Goal: Task Accomplishment & Management: Use online tool/utility

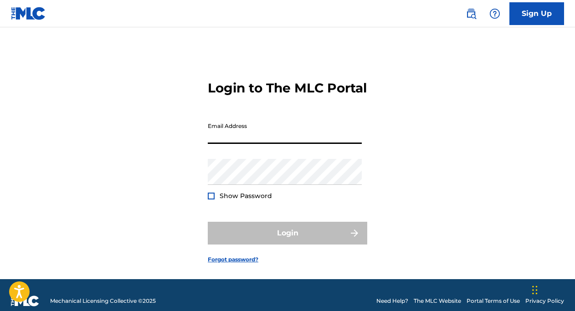
click at [252, 144] on input "Email Address" at bounding box center [285, 131] width 154 height 26
type input "[EMAIL_ADDRESS][DOMAIN_NAME]"
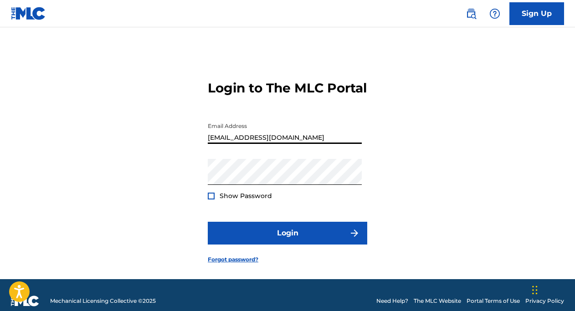
click at [211, 200] on div at bounding box center [211, 196] width 7 height 7
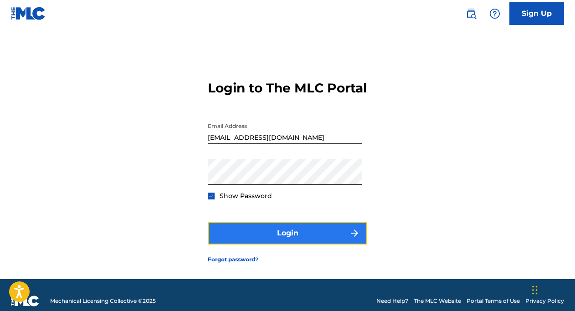
click at [259, 245] on button "Login" at bounding box center [288, 233] width 160 height 23
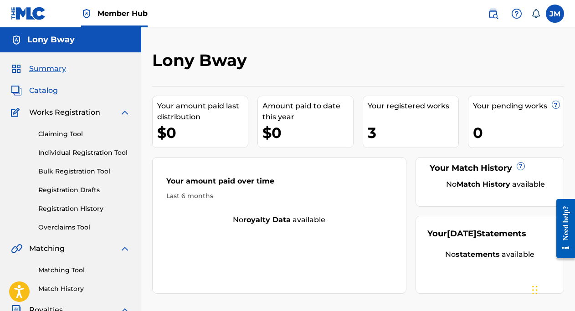
click at [48, 88] on span "Catalog" at bounding box center [43, 90] width 29 height 11
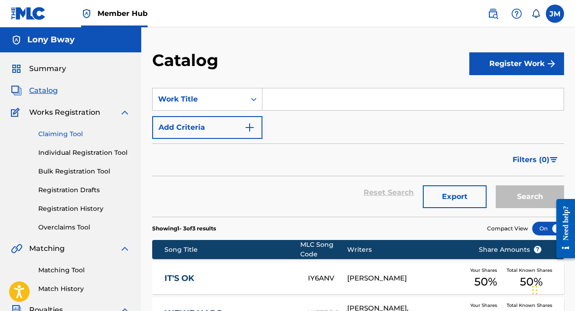
click at [72, 134] on link "Claiming Tool" at bounding box center [84, 134] width 92 height 10
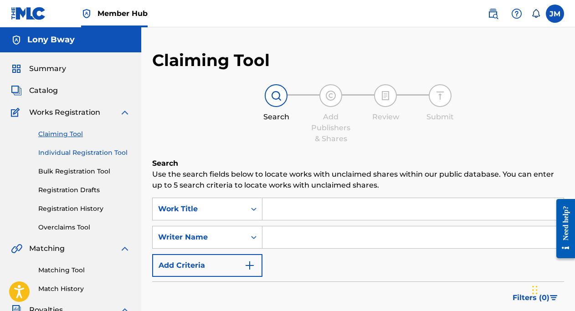
click at [88, 152] on link "Individual Registration Tool" at bounding box center [84, 153] width 92 height 10
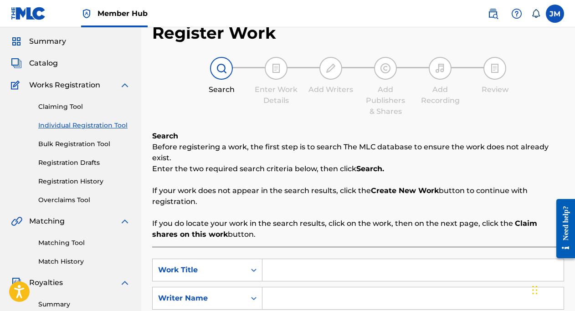
scroll to position [26, 0]
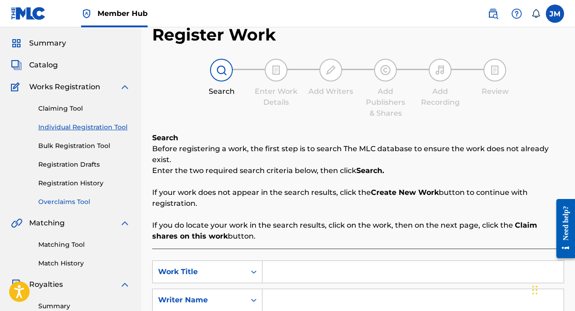
click at [79, 198] on link "Overclaims Tool" at bounding box center [84, 202] width 92 height 10
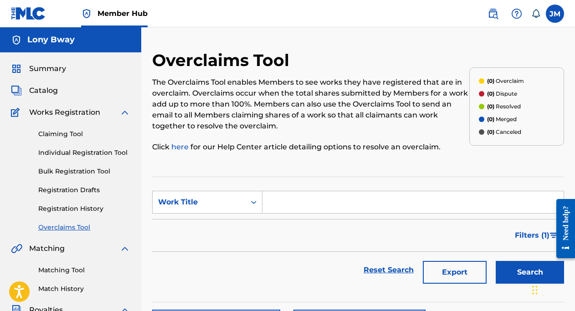
click at [305, 197] on input "Search Form" at bounding box center [413, 203] width 301 height 22
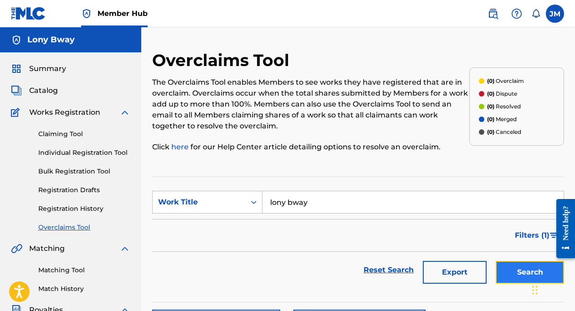
click at [504, 276] on button "Search" at bounding box center [530, 272] width 68 height 23
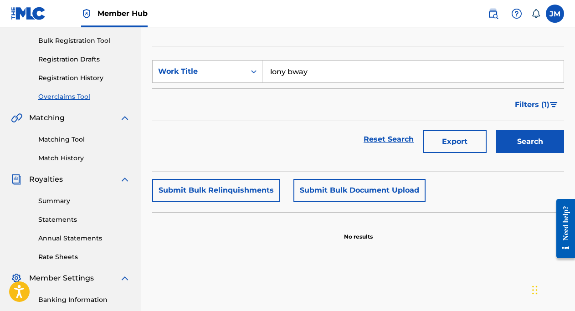
scroll to position [134, 0]
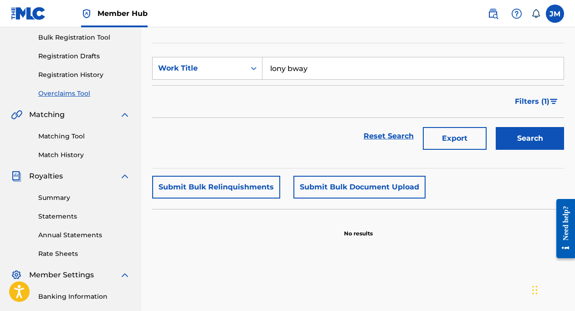
click at [287, 71] on input "lony bway" at bounding box center [413, 68] width 301 height 22
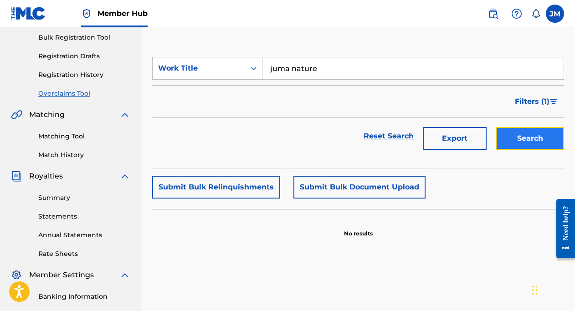
click at [520, 146] on button "Search" at bounding box center [530, 138] width 68 height 23
click at [287, 68] on input "juma nature" at bounding box center [413, 68] width 301 height 22
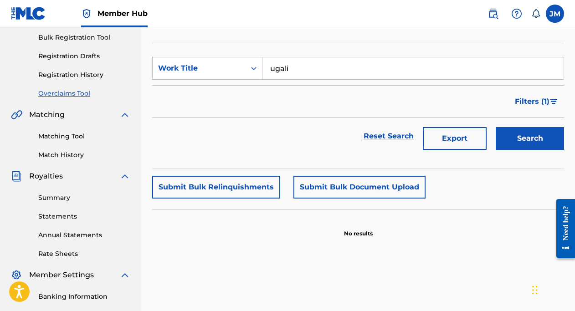
type input "ugali"
click at [496, 127] on button "Search" at bounding box center [530, 138] width 68 height 23
click at [284, 70] on input "ugali" at bounding box center [413, 68] width 301 height 22
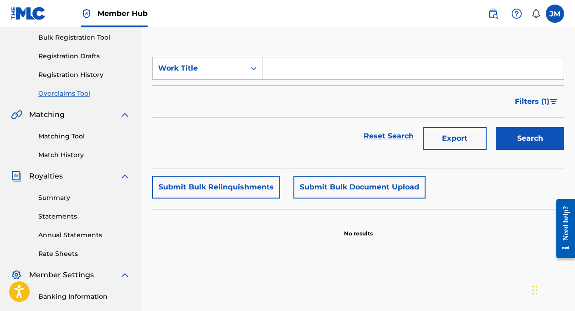
scroll to position [132, 0]
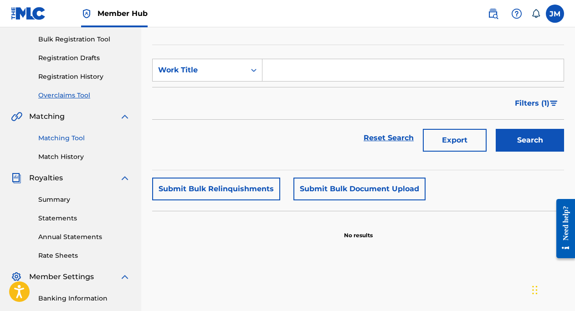
click at [72, 139] on link "Matching Tool" at bounding box center [84, 139] width 92 height 10
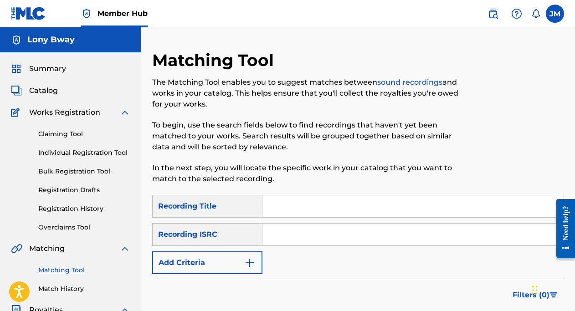
click at [268, 207] on input "Search Form" at bounding box center [413, 207] width 301 height 22
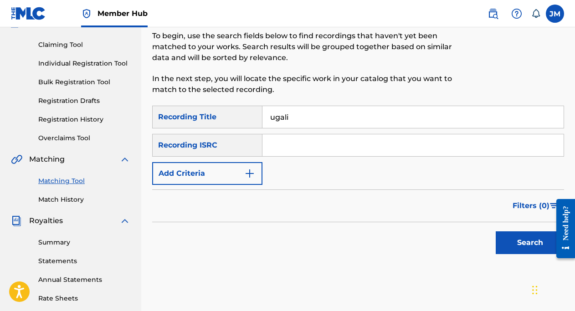
scroll to position [116, 0]
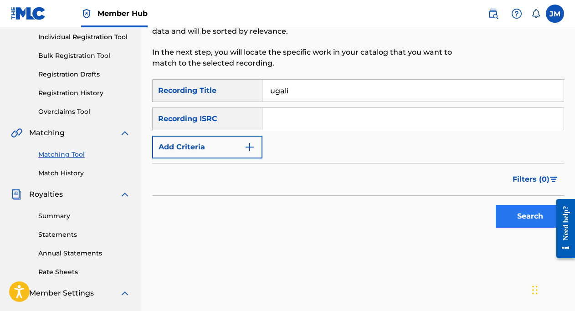
type input "ugali"
click at [518, 224] on button "Search" at bounding box center [530, 216] width 68 height 23
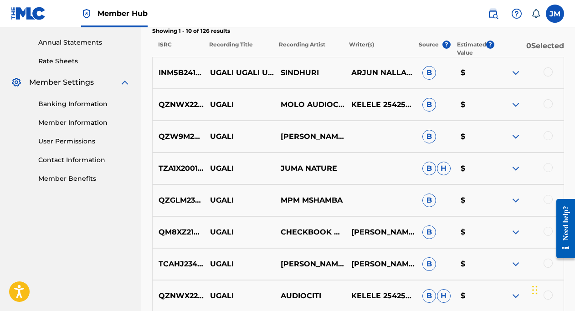
scroll to position [328, 0]
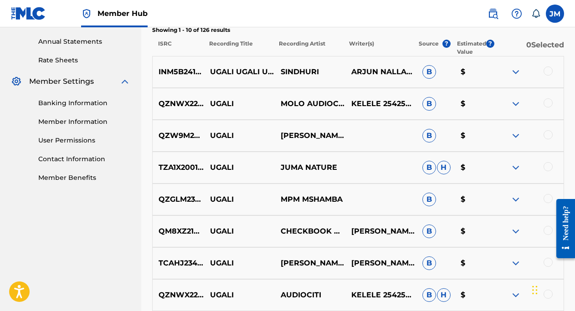
click at [516, 168] on img at bounding box center [516, 167] width 11 height 11
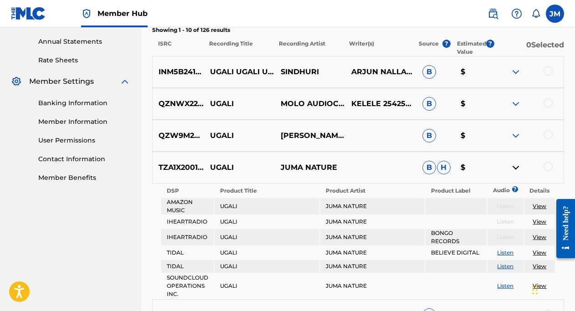
click at [516, 168] on img at bounding box center [516, 167] width 11 height 11
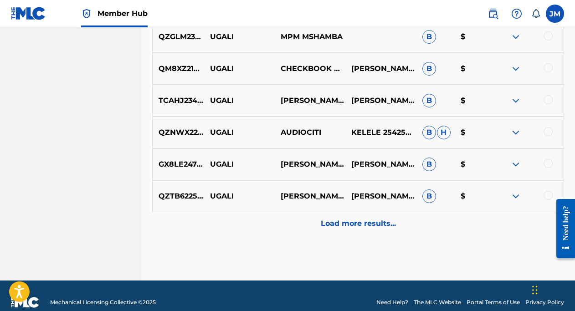
scroll to position [495, 0]
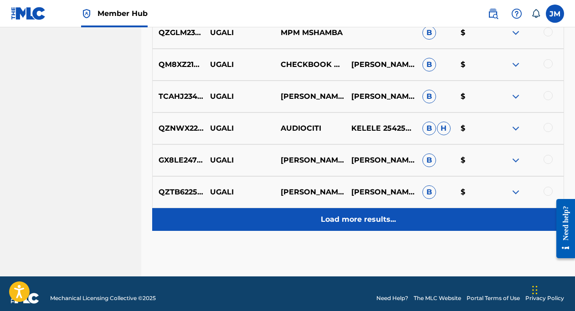
click at [348, 220] on p "Load more results..." at bounding box center [358, 219] width 75 height 11
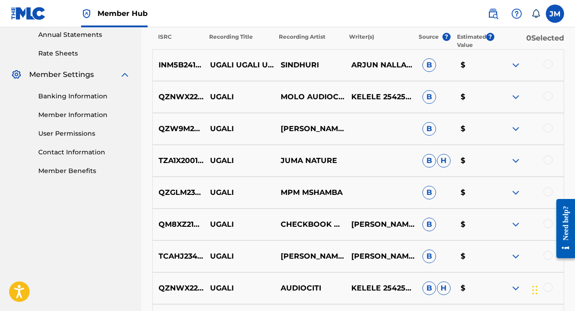
scroll to position [373, 0]
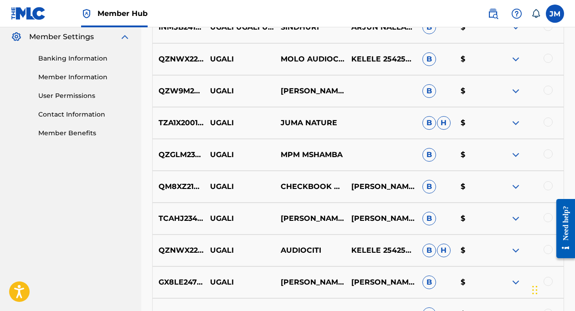
click at [517, 92] on img at bounding box center [516, 91] width 11 height 11
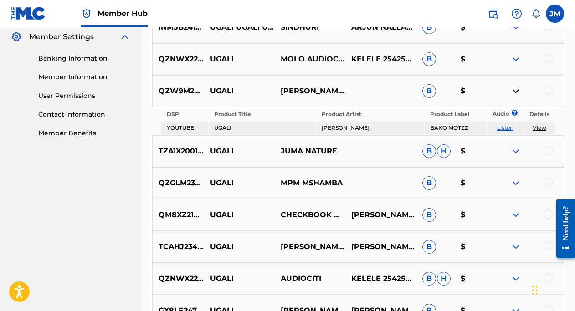
click at [535, 128] on link "View" at bounding box center [540, 127] width 14 height 7
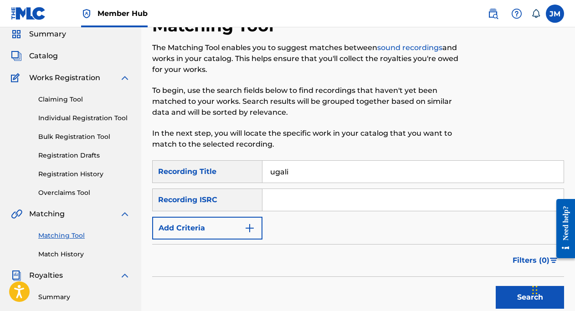
scroll to position [34, 0]
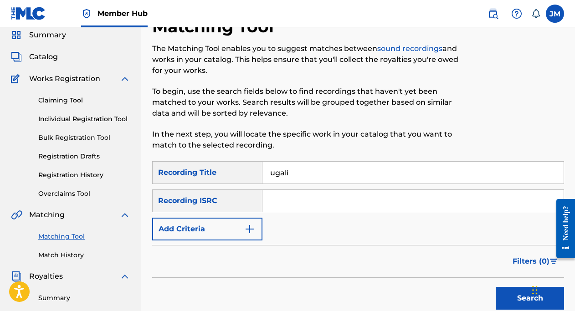
click at [245, 177] on div "Recording Title" at bounding box center [207, 172] width 110 height 23
click at [282, 176] on input "ugali" at bounding box center [413, 173] width 301 height 22
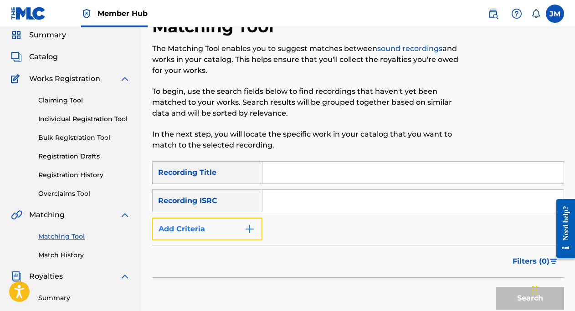
click at [240, 236] on button "Add Criteria" at bounding box center [207, 229] width 110 height 23
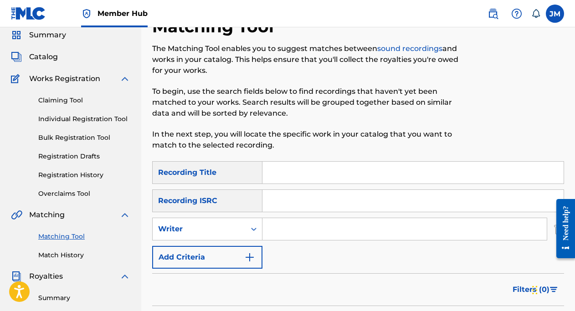
click at [276, 232] on input "Search Form" at bounding box center [405, 229] width 285 height 22
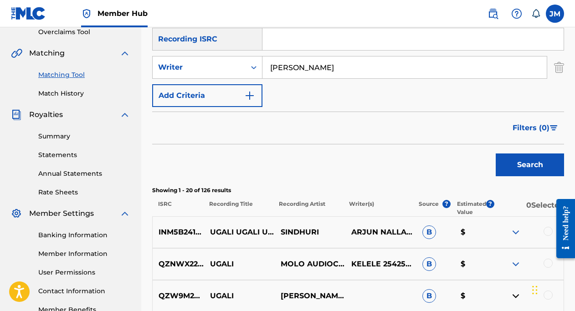
scroll to position [203, 0]
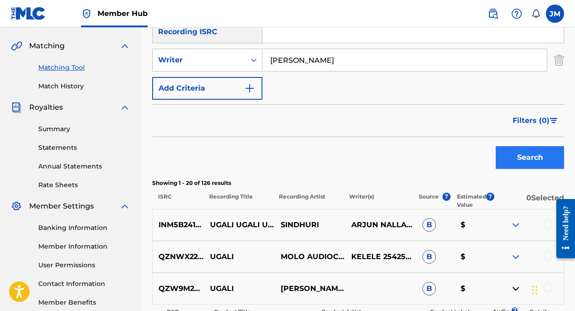
type input "[PERSON_NAME]"
click at [531, 157] on button "Search" at bounding box center [530, 157] width 68 height 23
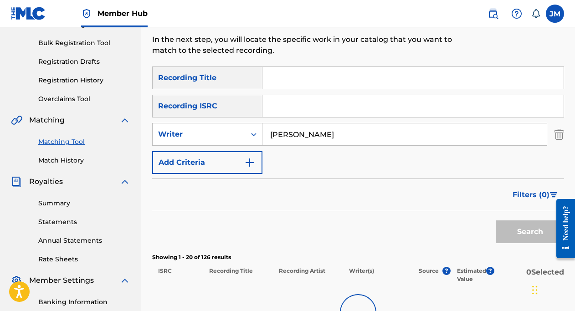
scroll to position [116, 0]
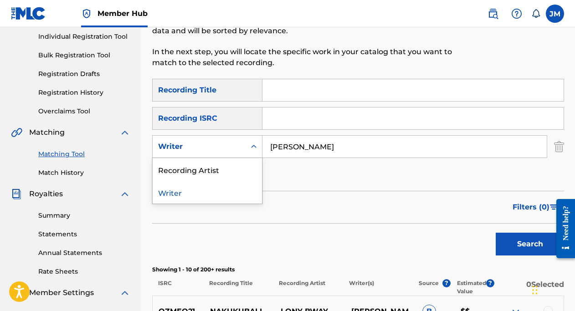
click at [254, 145] on icon "Search Form" at bounding box center [253, 146] width 9 height 9
click at [238, 165] on div "Recording Artist" at bounding box center [207, 169] width 109 height 23
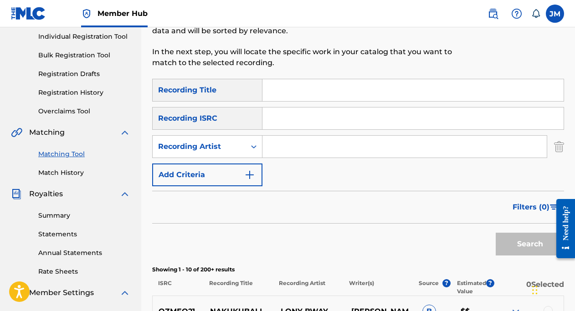
click at [280, 149] on input "Search Form" at bounding box center [405, 147] width 285 height 22
type input "lony bway"
click at [516, 245] on button "Search" at bounding box center [530, 244] width 68 height 23
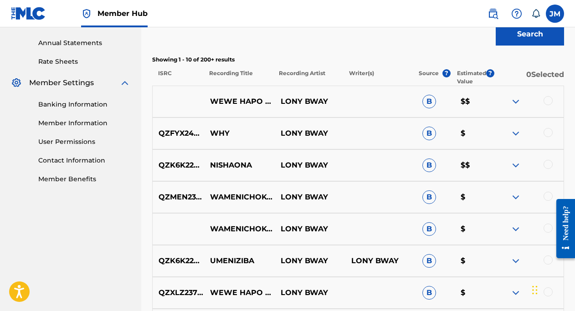
scroll to position [328, 0]
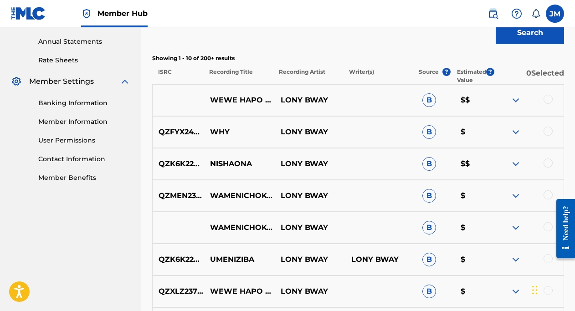
click at [515, 101] on img at bounding box center [516, 100] width 11 height 11
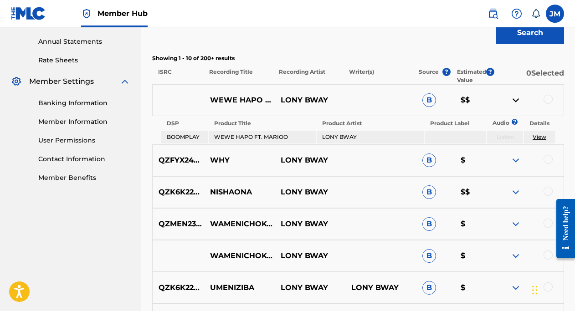
click at [540, 134] on link "View" at bounding box center [540, 137] width 14 height 7
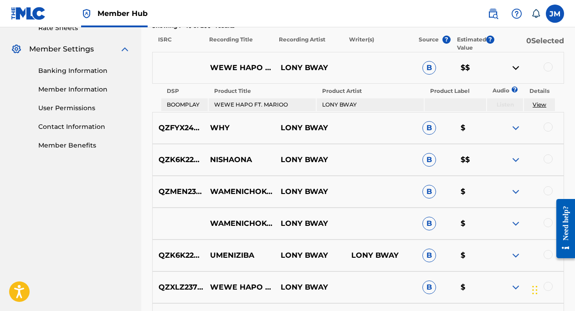
scroll to position [387, 0]
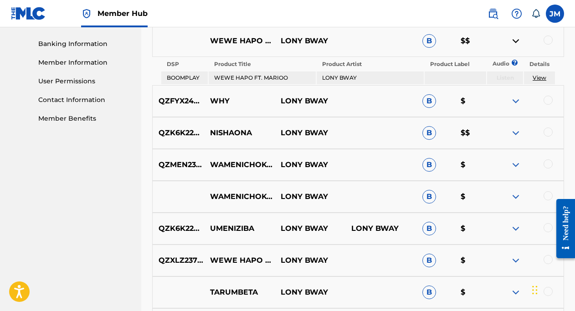
click at [516, 135] on img at bounding box center [516, 133] width 11 height 11
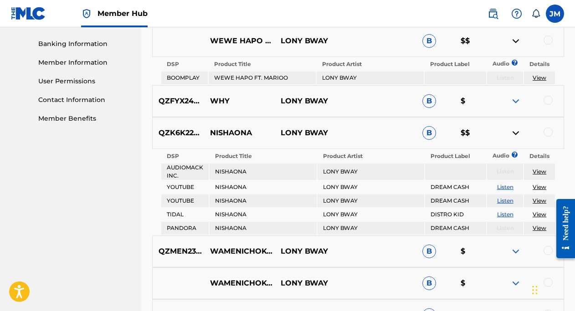
click at [549, 99] on div at bounding box center [548, 100] width 9 height 9
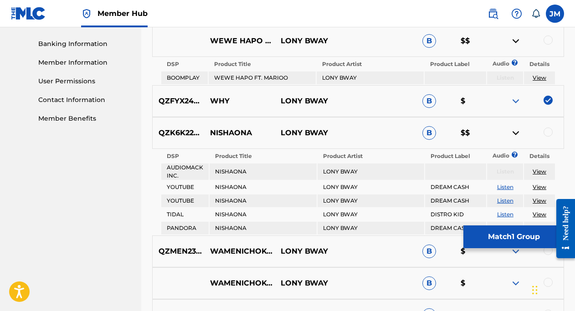
click at [547, 133] on div at bounding box center [548, 132] width 9 height 9
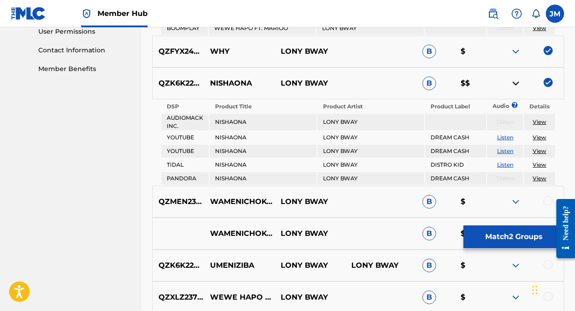
scroll to position [441, 0]
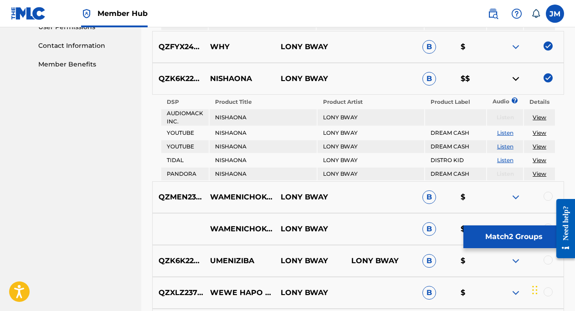
click at [539, 133] on link "View" at bounding box center [540, 132] width 14 height 7
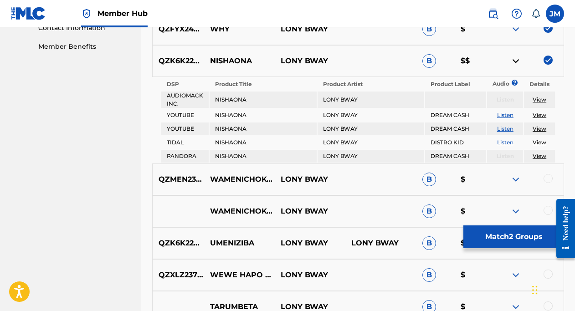
scroll to position [446, 0]
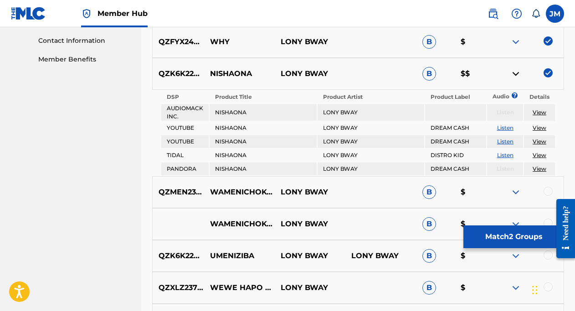
click at [516, 74] on img at bounding box center [516, 73] width 11 height 11
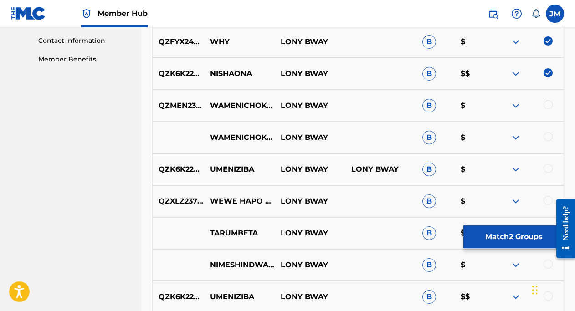
click at [549, 104] on div at bounding box center [548, 104] width 9 height 9
click at [548, 137] on div at bounding box center [548, 136] width 9 height 9
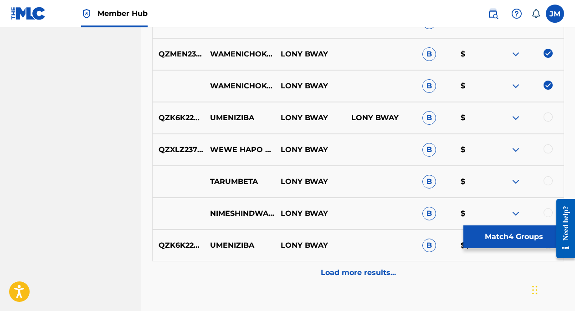
scroll to position [498, 0]
click at [547, 115] on div at bounding box center [548, 116] width 9 height 9
click at [547, 151] on div at bounding box center [548, 148] width 9 height 9
click at [550, 178] on div at bounding box center [548, 180] width 9 height 9
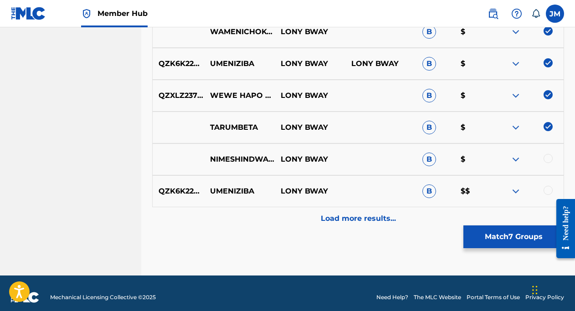
scroll to position [560, 0]
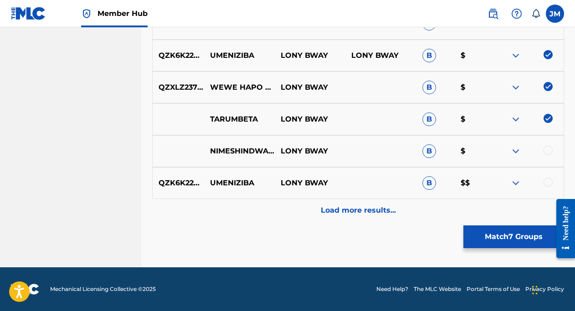
click at [547, 151] on div at bounding box center [548, 150] width 9 height 9
click at [548, 183] on div at bounding box center [548, 182] width 9 height 9
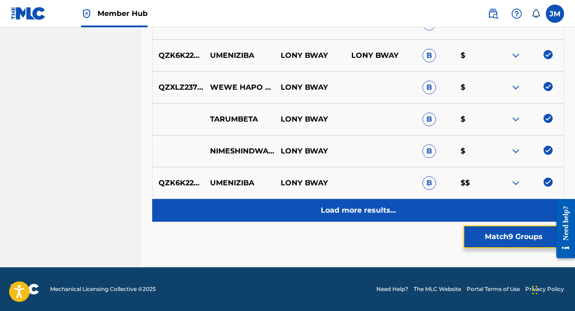
drag, startPoint x: 520, startPoint y: 237, endPoint x: 450, endPoint y: 211, distance: 75.0
click at [384, 215] on p "Load more results..." at bounding box center [358, 210] width 75 height 11
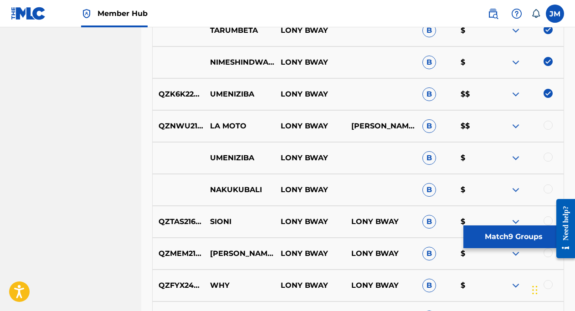
scroll to position [624, 0]
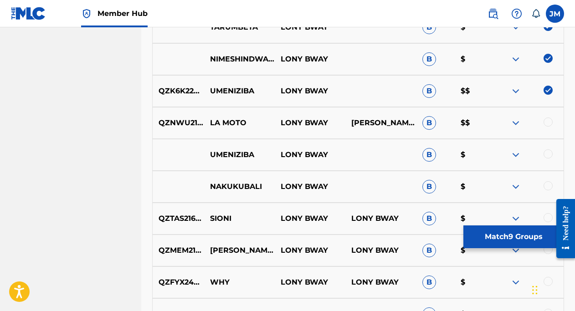
click at [548, 122] on div at bounding box center [548, 122] width 9 height 9
click at [551, 158] on div at bounding box center [528, 155] width 71 height 11
click at [547, 154] on div at bounding box center [548, 154] width 9 height 9
click at [548, 181] on div at bounding box center [548, 185] width 9 height 9
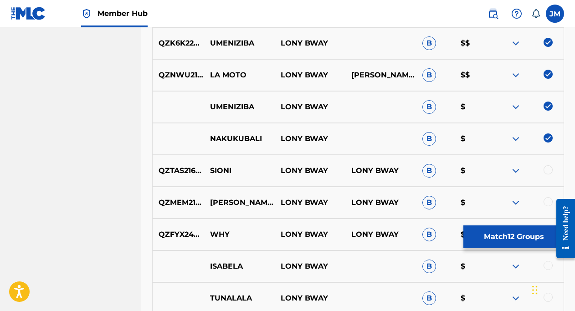
scroll to position [674, 0]
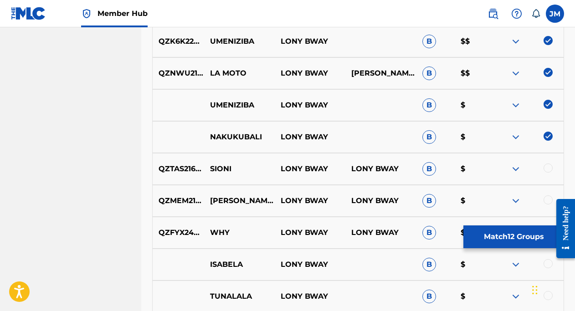
click at [547, 162] on div "QZTAS2160282 SIONI LONY BWAY LONY BWAY B $" at bounding box center [358, 169] width 412 height 32
click at [548, 168] on div at bounding box center [548, 168] width 9 height 9
click at [548, 202] on div at bounding box center [548, 200] width 9 height 9
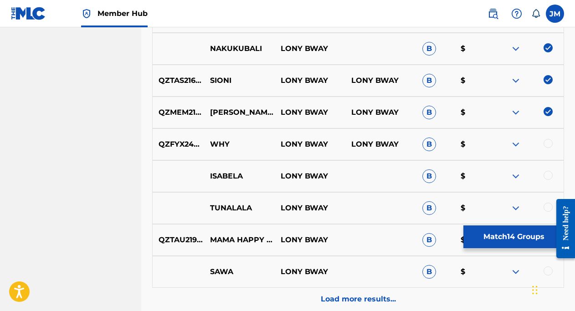
scroll to position [770, 0]
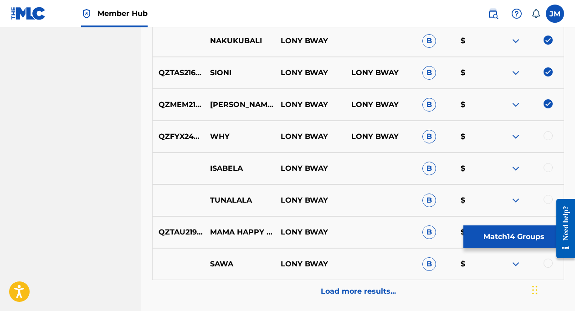
click at [549, 167] on div at bounding box center [548, 167] width 9 height 9
click at [548, 140] on div at bounding box center [548, 135] width 9 height 9
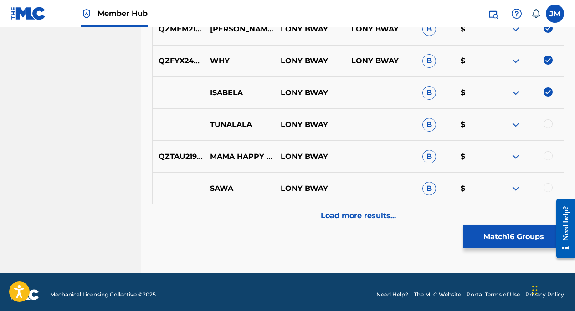
scroll to position [851, 0]
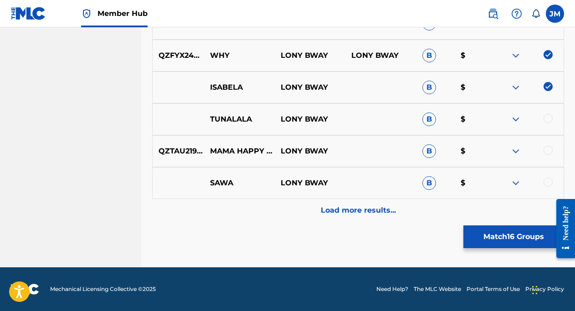
click at [548, 149] on div at bounding box center [548, 150] width 9 height 9
click at [547, 117] on div at bounding box center [548, 118] width 9 height 9
click at [548, 182] on div at bounding box center [548, 182] width 9 height 9
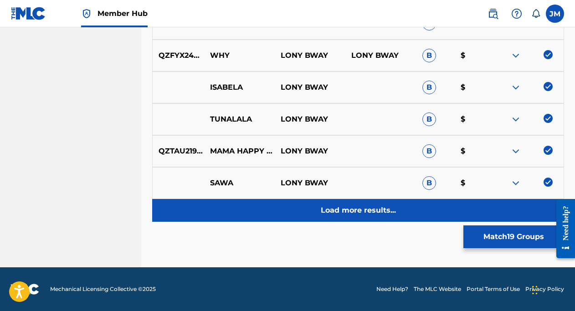
click at [386, 207] on p "Load more results..." at bounding box center [358, 210] width 75 height 11
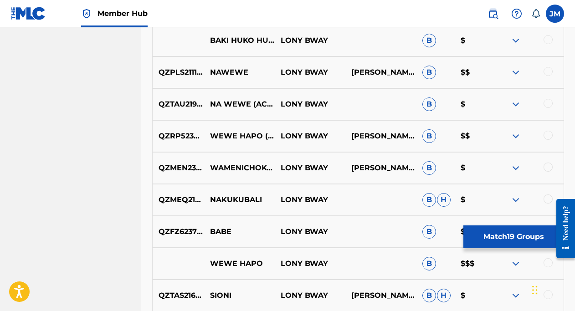
scroll to position [1052, 0]
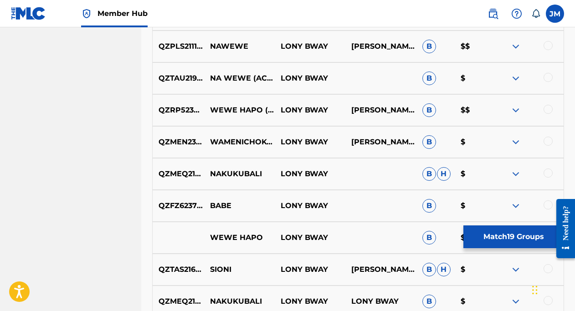
click at [548, 175] on div at bounding box center [548, 173] width 9 height 9
click at [549, 134] on div "QZMEN2331893 [PERSON_NAME] LONY BWAY [PERSON_NAME] B $" at bounding box center [358, 142] width 412 height 32
click at [548, 140] on div at bounding box center [548, 141] width 9 height 9
click at [546, 109] on div at bounding box center [548, 109] width 9 height 9
click at [549, 78] on div at bounding box center [548, 77] width 9 height 9
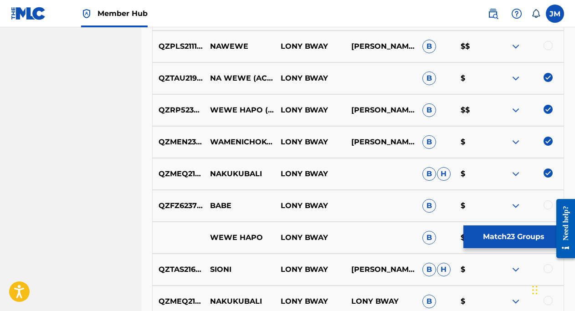
click at [549, 44] on div at bounding box center [548, 45] width 9 height 9
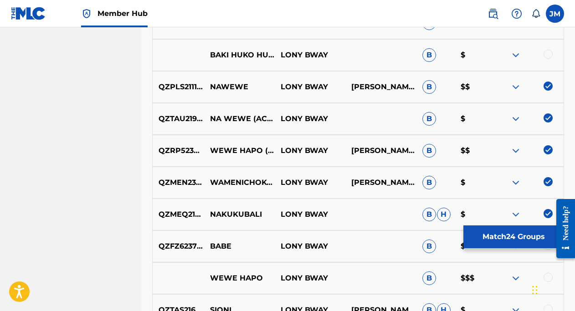
scroll to position [1006, 0]
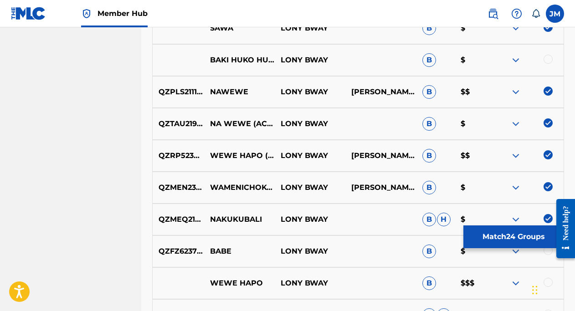
click at [549, 56] on div at bounding box center [548, 59] width 9 height 9
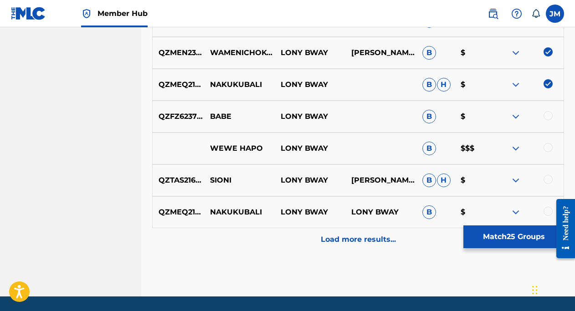
scroll to position [1145, 0]
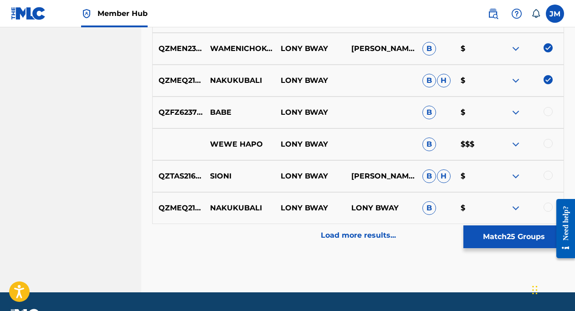
click at [549, 171] on div at bounding box center [528, 176] width 71 height 11
click at [547, 144] on div at bounding box center [548, 143] width 9 height 9
click at [548, 111] on div at bounding box center [548, 111] width 9 height 9
click at [547, 177] on div at bounding box center [548, 175] width 9 height 9
click at [550, 210] on div at bounding box center [563, 229] width 26 height 66
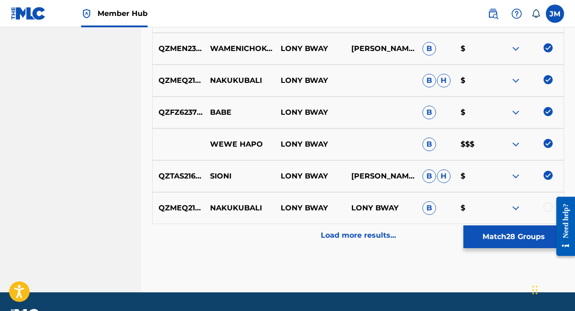
click at [549, 207] on div at bounding box center [548, 207] width 9 height 9
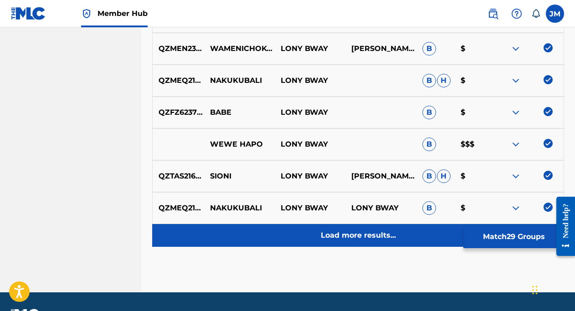
click at [350, 237] on p "Load more results..." at bounding box center [358, 235] width 75 height 11
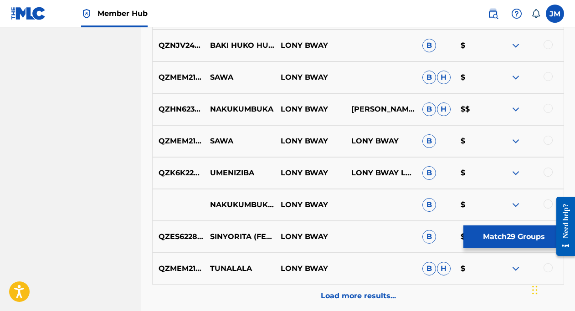
scroll to position [1429, 0]
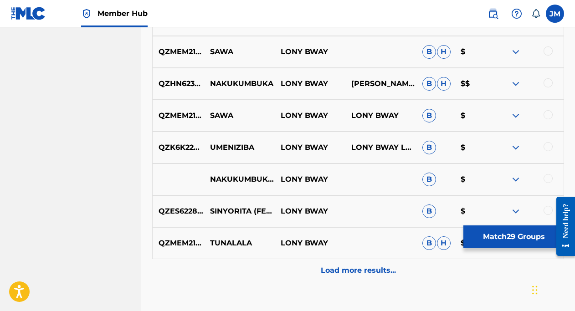
click at [548, 210] on div at bounding box center [548, 210] width 9 height 9
click at [548, 177] on div at bounding box center [548, 178] width 9 height 9
click at [548, 148] on div at bounding box center [548, 146] width 9 height 9
click at [548, 114] on div at bounding box center [548, 114] width 9 height 9
click at [546, 79] on div at bounding box center [548, 82] width 9 height 9
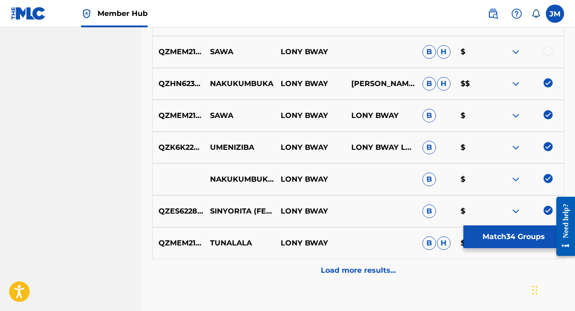
click at [546, 43] on div "QZMEM2190847 [PERSON_NAME] BWAY [PERSON_NAME] $" at bounding box center [358, 52] width 412 height 32
click at [547, 50] on div at bounding box center [548, 51] width 9 height 9
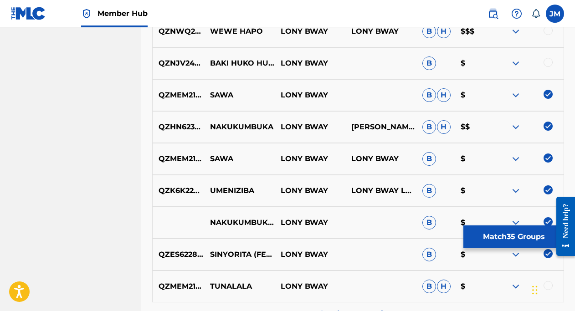
click at [549, 62] on div at bounding box center [548, 62] width 9 height 9
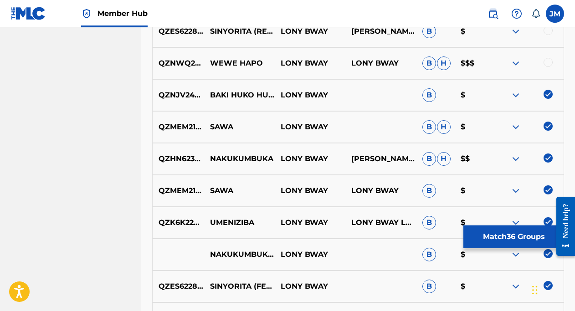
scroll to position [1345, 0]
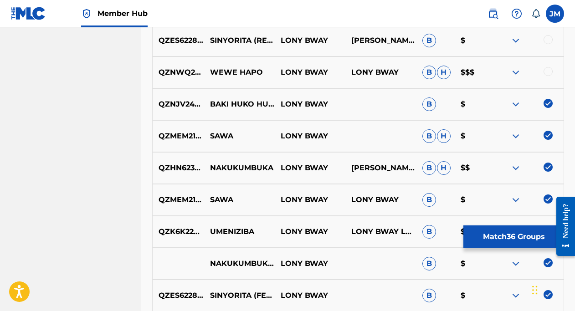
click at [549, 73] on div at bounding box center [548, 71] width 9 height 9
click at [549, 42] on div at bounding box center [548, 39] width 9 height 9
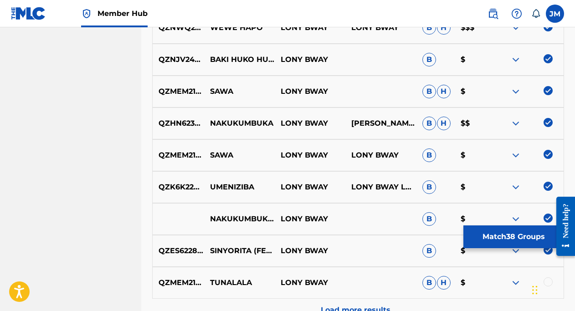
scroll to position [1490, 0]
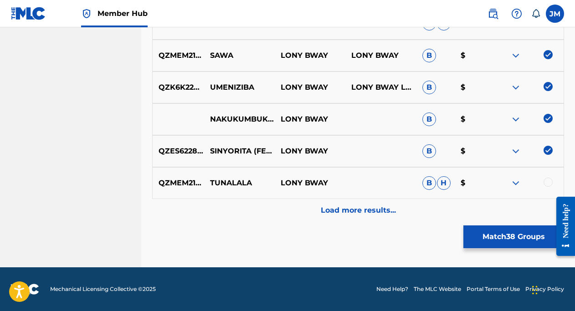
click at [549, 181] on div at bounding box center [548, 182] width 9 height 9
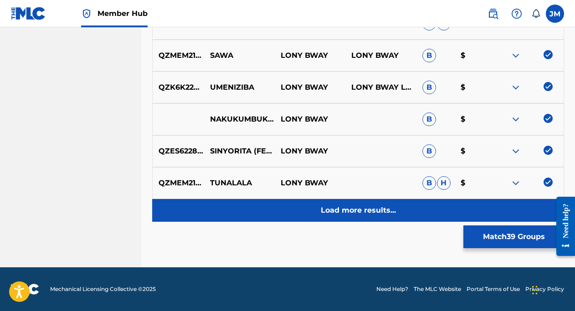
click at [371, 211] on p "Load more results..." at bounding box center [358, 210] width 75 height 11
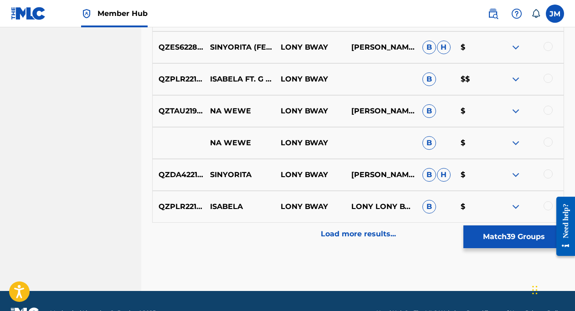
scroll to position [1792, 0]
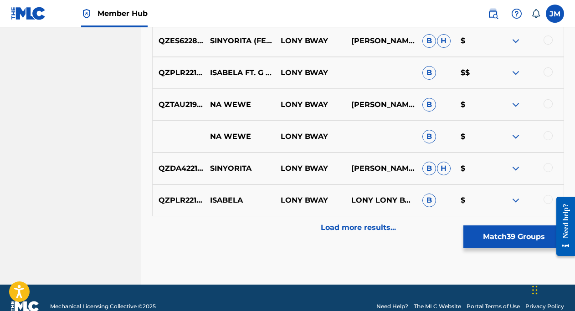
click at [547, 198] on div at bounding box center [548, 199] width 9 height 9
click at [546, 169] on div at bounding box center [548, 167] width 9 height 9
click at [548, 133] on div at bounding box center [548, 135] width 9 height 9
click at [549, 101] on div at bounding box center [548, 103] width 9 height 9
click at [546, 73] on div at bounding box center [548, 71] width 9 height 9
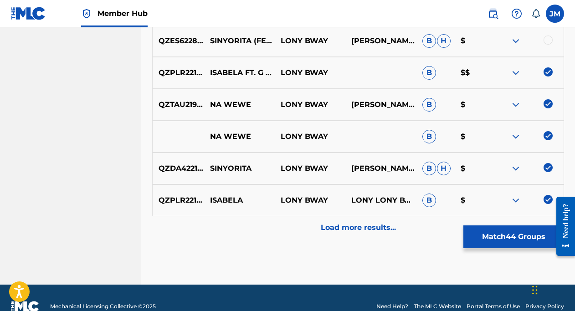
click at [549, 40] on div at bounding box center [548, 40] width 9 height 9
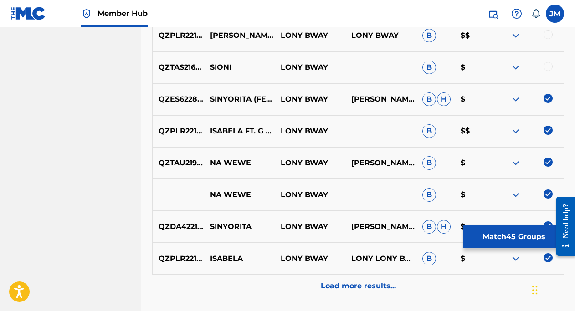
scroll to position [1726, 0]
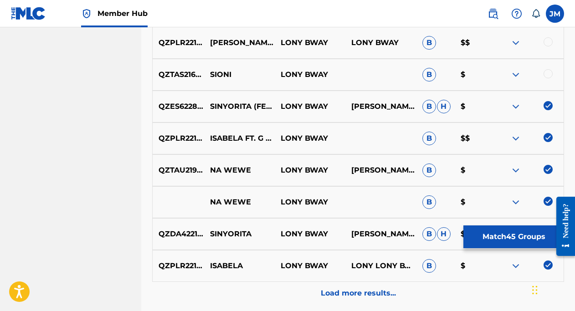
click at [550, 74] on div at bounding box center [548, 73] width 9 height 9
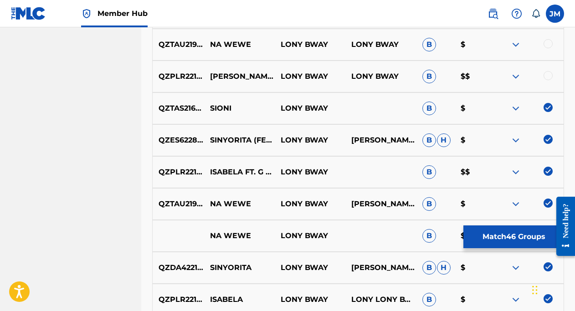
scroll to position [1691, 0]
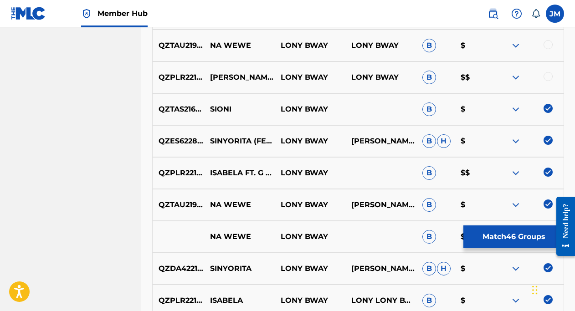
click at [549, 74] on div at bounding box center [548, 76] width 9 height 9
click at [549, 46] on div at bounding box center [548, 44] width 9 height 9
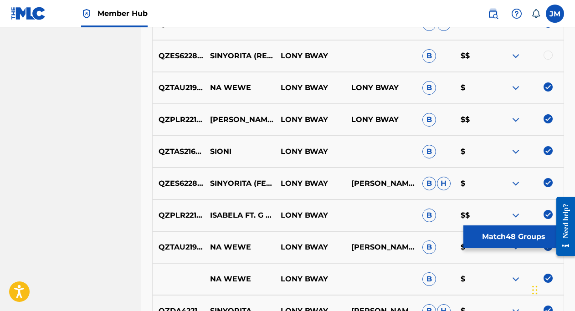
scroll to position [1641, 0]
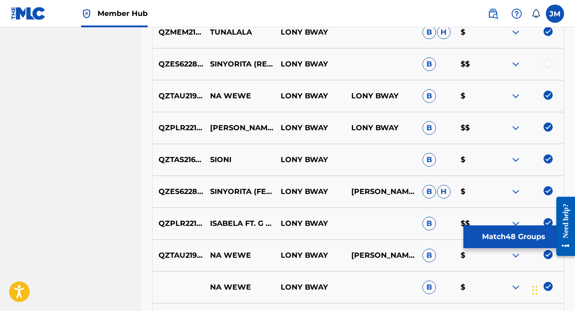
click at [550, 66] on div at bounding box center [548, 63] width 9 height 9
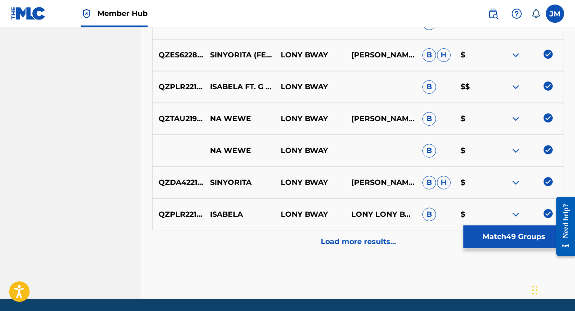
scroll to position [1809, 0]
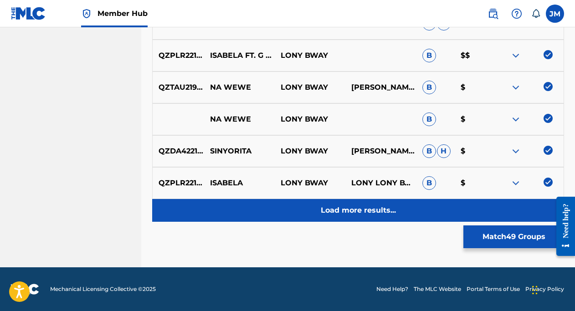
click at [417, 207] on div "Load more results..." at bounding box center [358, 210] width 412 height 23
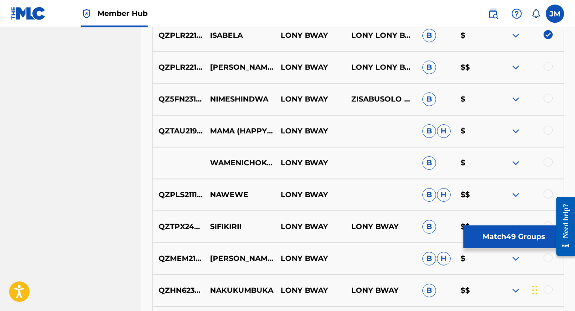
scroll to position [2082, 0]
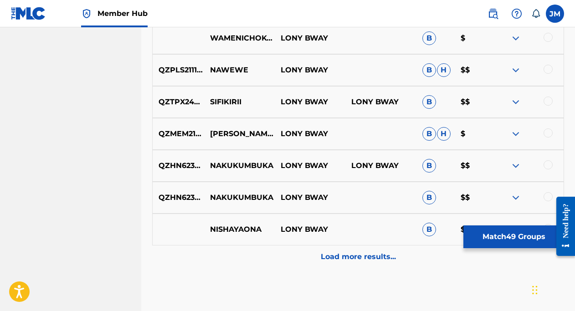
click at [546, 197] on div at bounding box center [548, 196] width 9 height 9
click at [548, 168] on div at bounding box center [548, 165] width 9 height 9
click at [549, 130] on div at bounding box center [548, 133] width 9 height 9
click at [543, 101] on div at bounding box center [528, 102] width 71 height 11
click at [544, 69] on div at bounding box center [548, 69] width 9 height 9
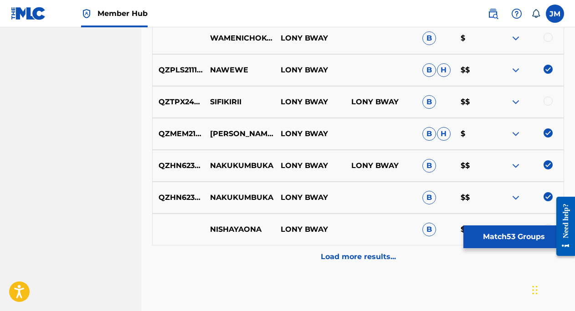
click at [546, 38] on div at bounding box center [548, 37] width 9 height 9
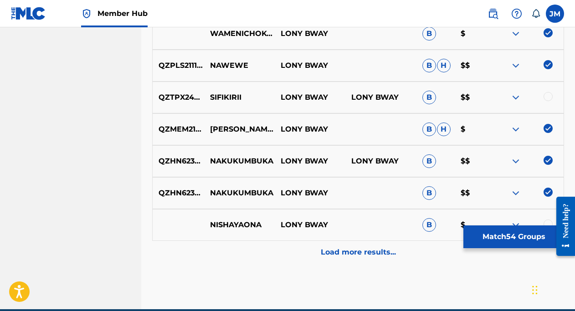
scroll to position [2094, 0]
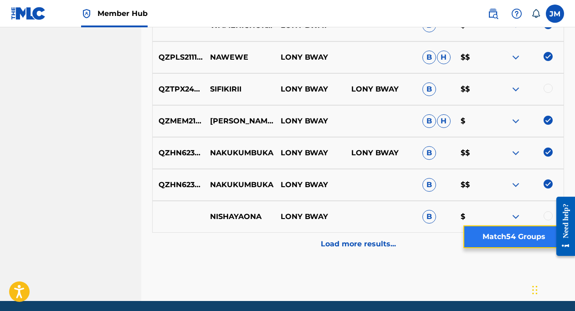
click at [506, 234] on button "Match 54 Groups" at bounding box center [514, 237] width 101 height 23
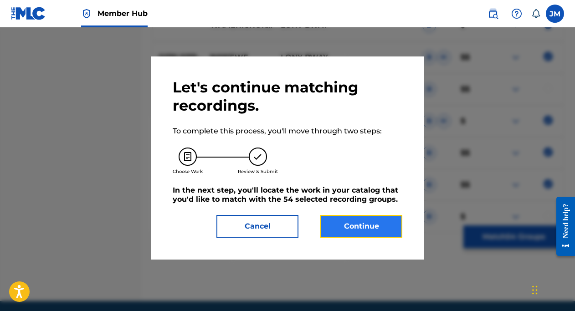
click at [374, 226] on button "Continue" at bounding box center [362, 226] width 82 height 23
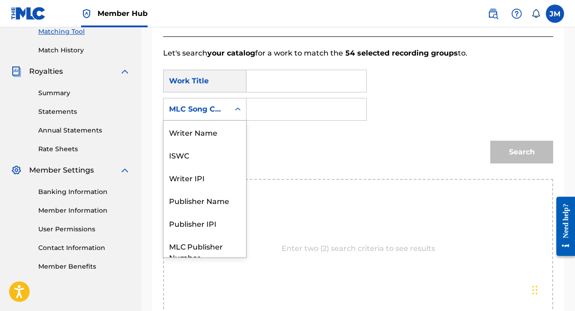
scroll to position [34, 0]
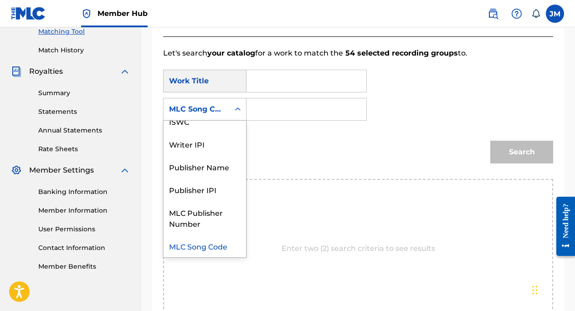
click at [238, 105] on icon "Search Form" at bounding box center [237, 109] width 9 height 9
click at [212, 132] on div "ISWC" at bounding box center [205, 121] width 83 height 23
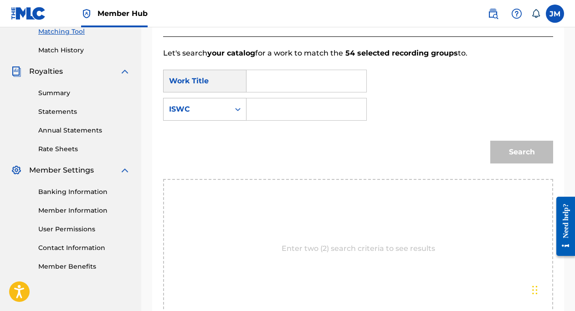
click at [259, 77] on input "Search Form" at bounding box center [306, 81] width 104 height 22
type input "wewe hapo"
click at [270, 108] on div "wewe hapo" at bounding box center [262, 106] width 16 height 27
click at [272, 108] on input "Search Form" at bounding box center [306, 109] width 104 height 22
click at [225, 109] on div "ISWC" at bounding box center [197, 109] width 66 height 17
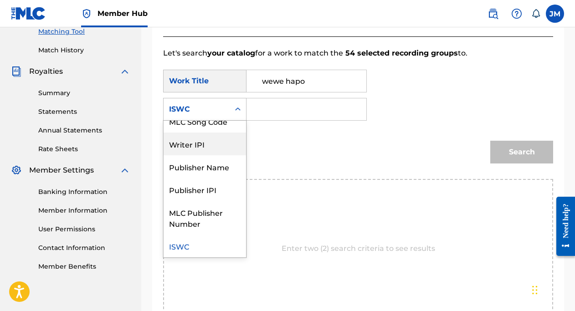
click at [202, 145] on div "Writer IPI" at bounding box center [205, 144] width 83 height 23
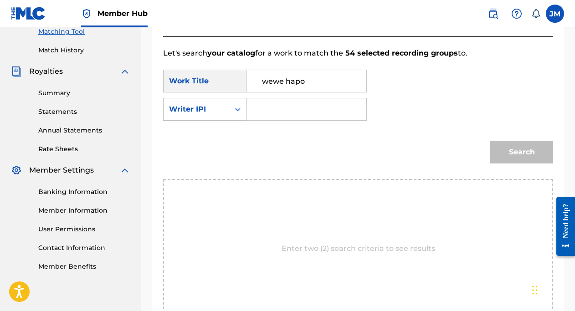
click at [260, 113] on input "Search Form" at bounding box center [306, 109] width 104 height 22
click at [471, 152] on div "Search" at bounding box center [358, 155] width 390 height 47
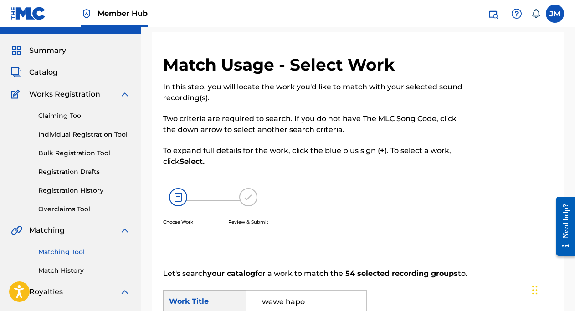
scroll to position [0, 0]
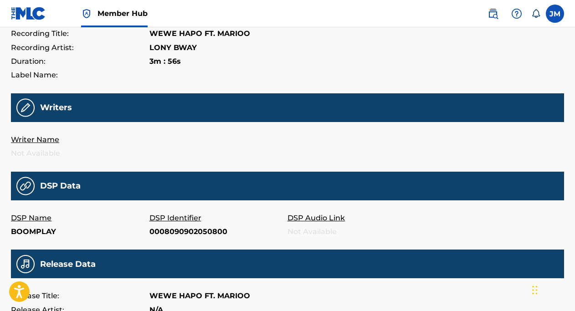
scroll to position [36, 0]
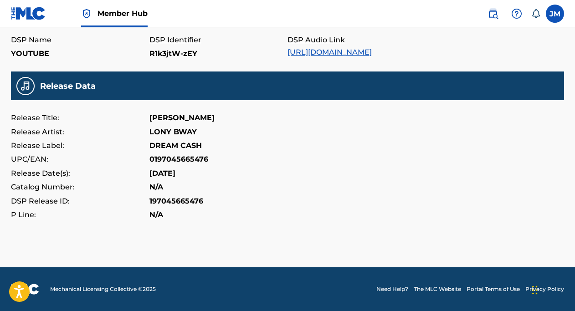
scroll to position [340, 0]
